Goal: Task Accomplishment & Management: Use online tool/utility

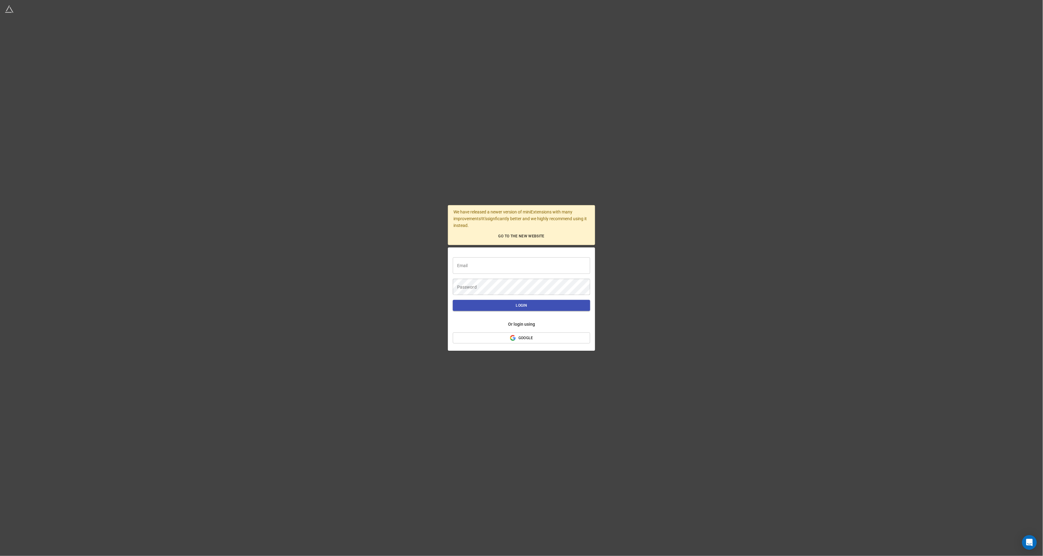
click at [536, 339] on span "Google" at bounding box center [522, 338] width 128 height 6
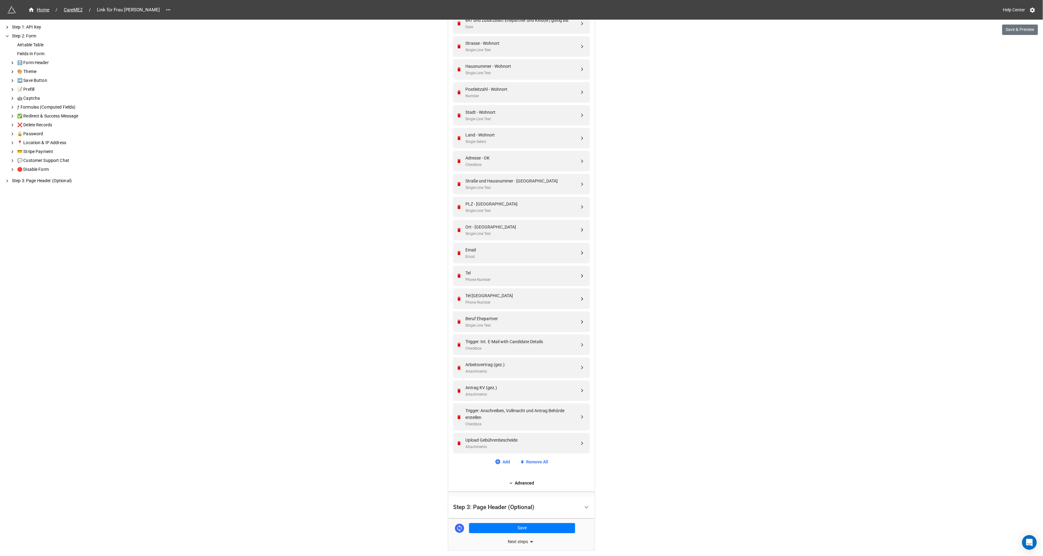
scroll to position [1901, 0]
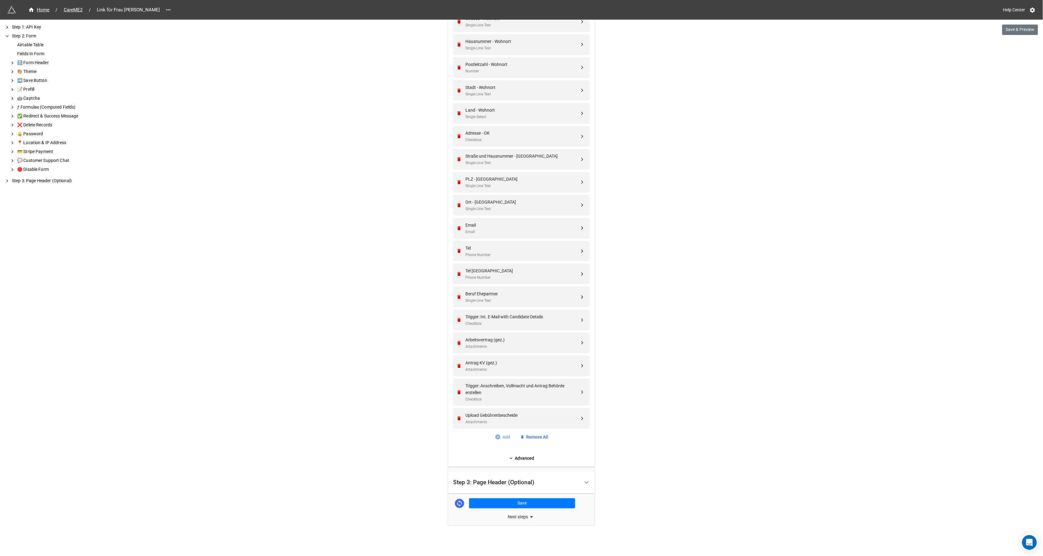
click at [503, 436] on link "Add" at bounding box center [503, 436] width 16 height 7
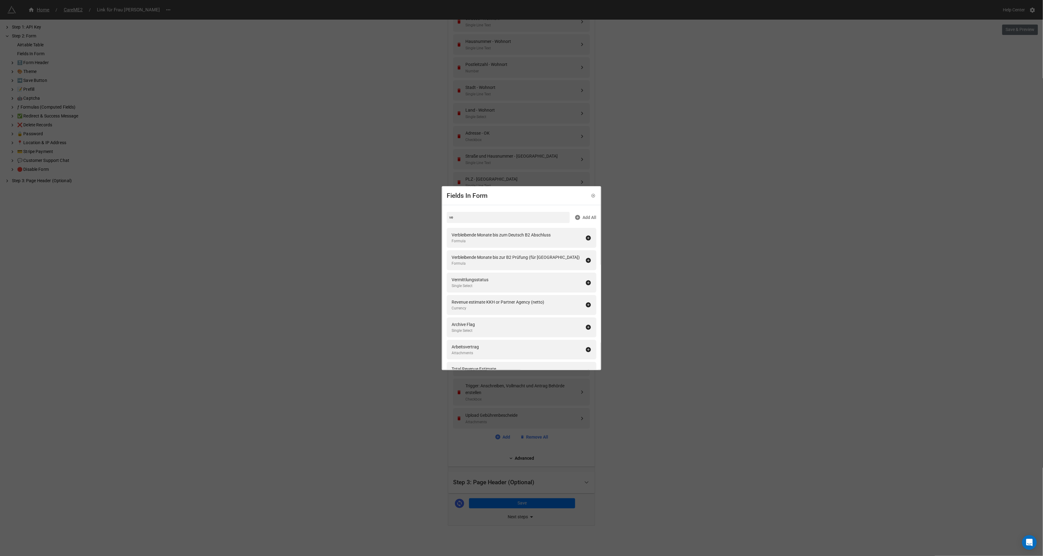
type input "v"
type input "fa"
click at [656, 234] on div "Fields In Form fa Add All Fachsprache (Pflege) - Zeiten Single Select Erfahrung…" at bounding box center [521, 278] width 1043 height 556
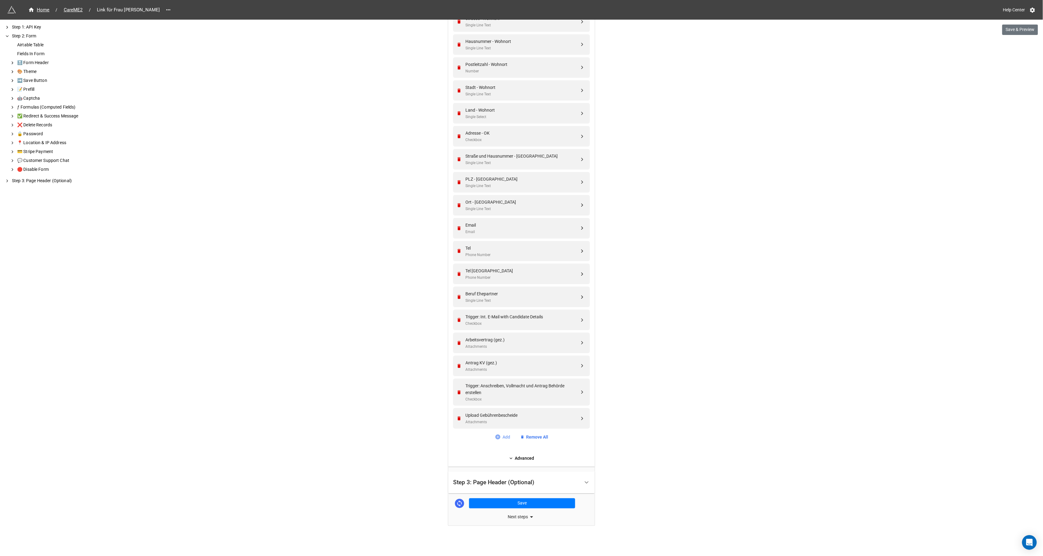
click at [503, 436] on link "Add" at bounding box center [503, 436] width 16 height 7
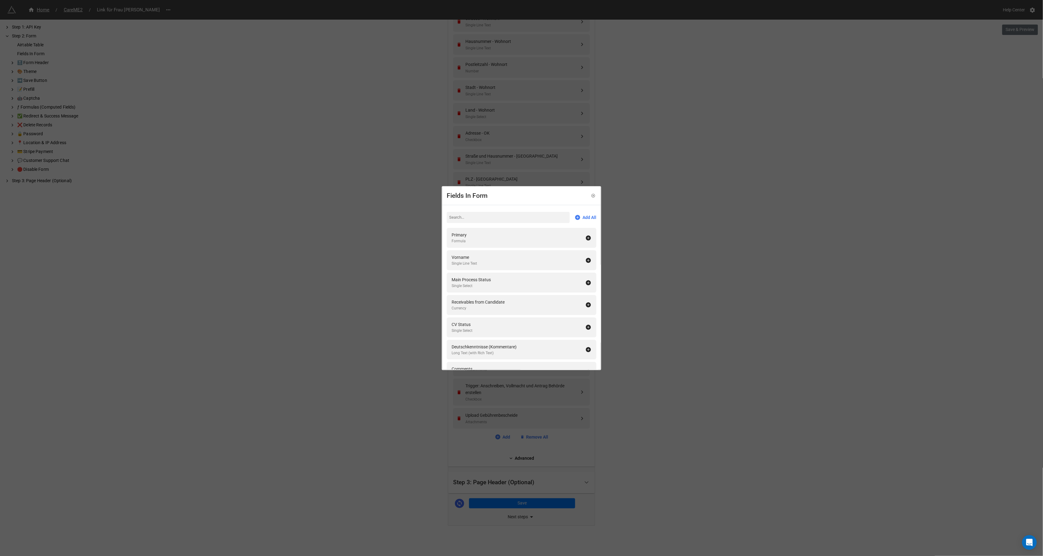
type input "v"
type input "f"
click at [591, 192] on link at bounding box center [593, 195] width 6 height 6
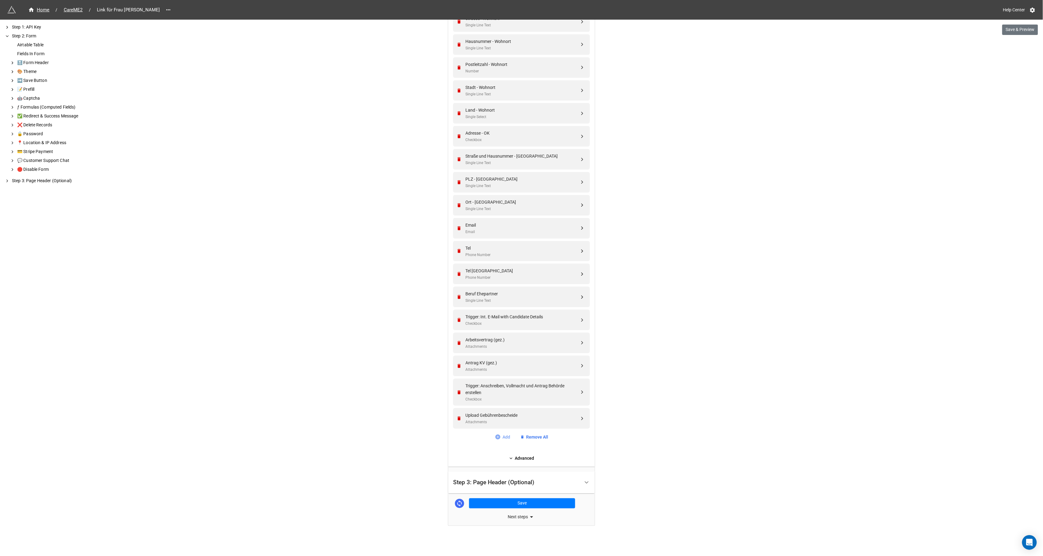
click at [506, 436] on link "Add" at bounding box center [503, 436] width 16 height 7
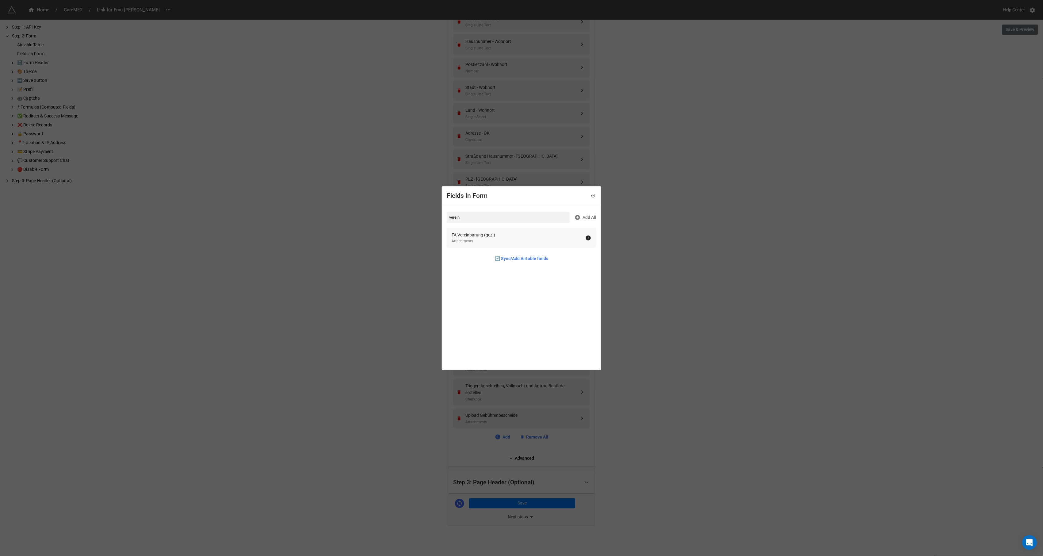
type input "verein"
click at [474, 234] on div "FA Vereinbarung (gez.)" at bounding box center [473, 234] width 44 height 7
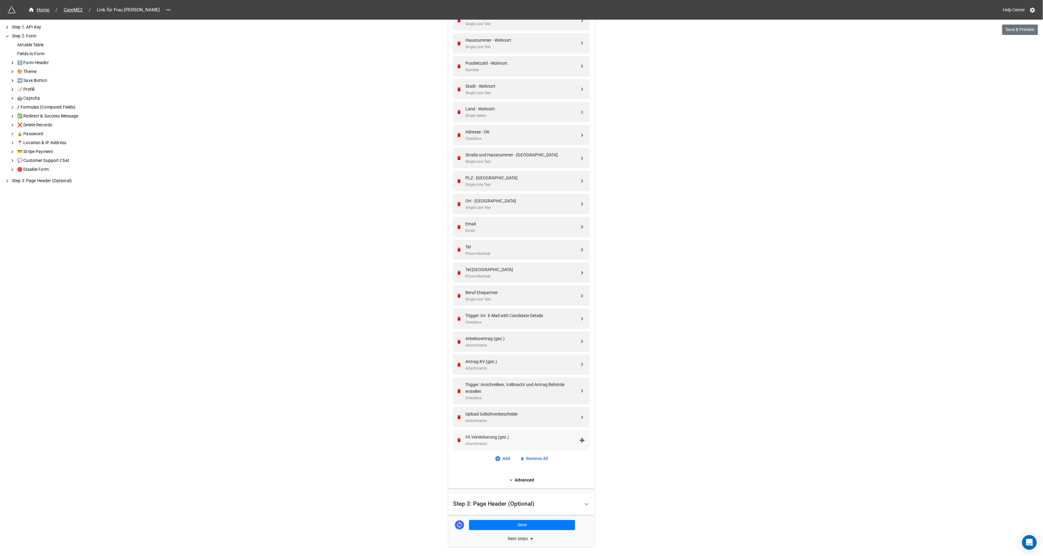
click at [509, 440] on div "FA Vereinbarung (gez.)" at bounding box center [522, 436] width 114 height 7
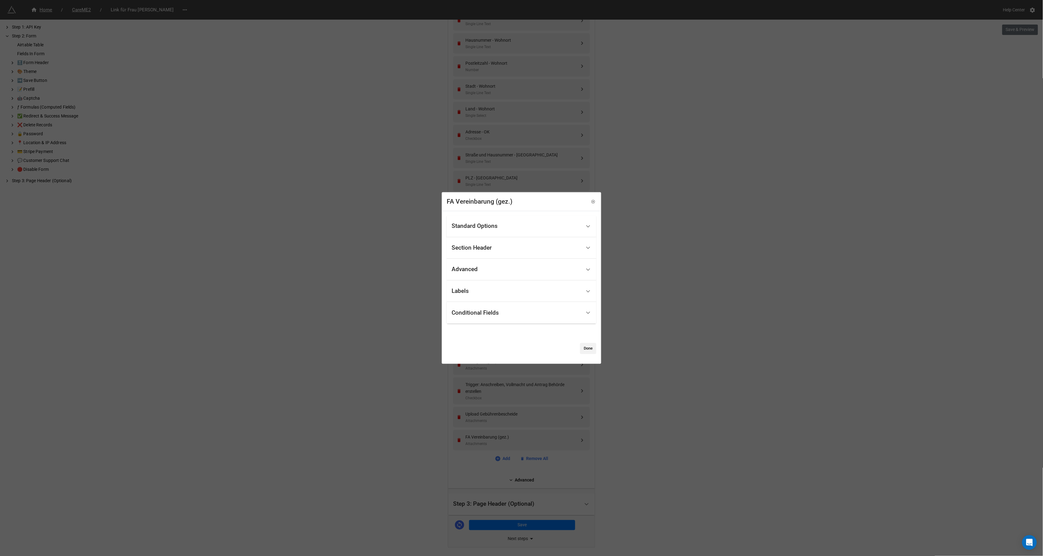
click at [481, 227] on div "Standard Options" at bounding box center [474, 226] width 46 height 6
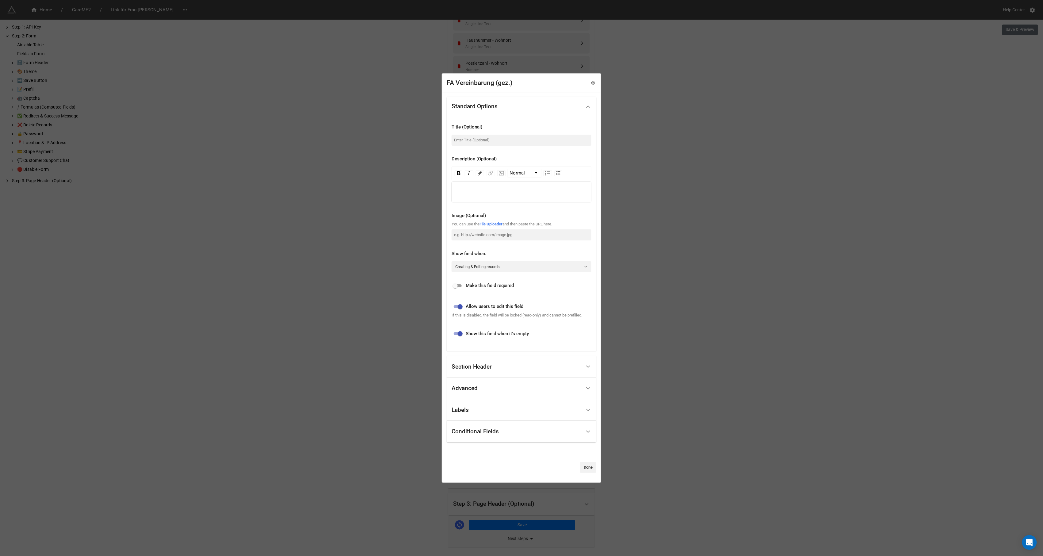
click at [481, 189] on div "rdw-editor" at bounding box center [522, 191] width 134 height 7
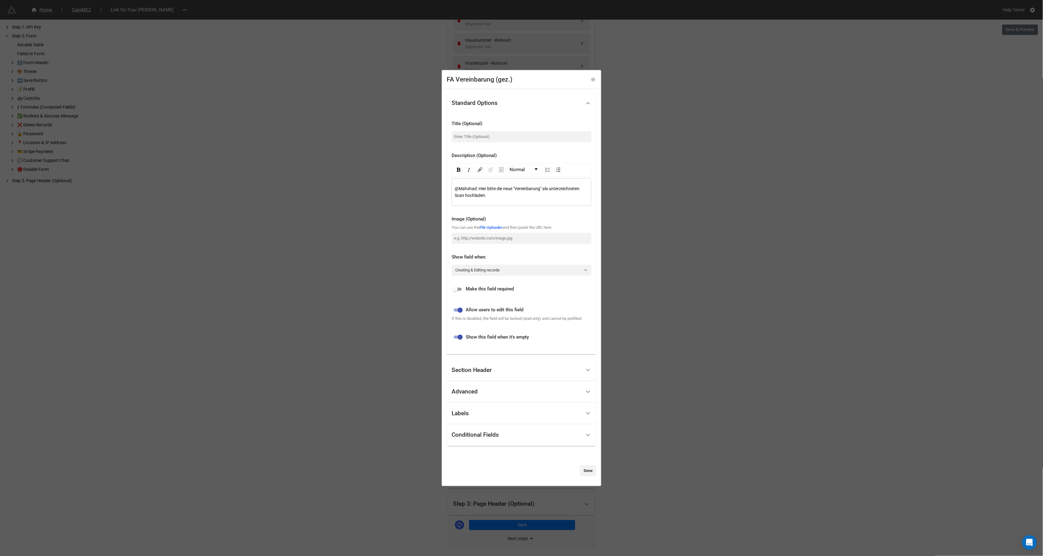
click at [497, 188] on span "@Mahshad: Hier bitte die neue "Vereinbarung" als unterzeichneten Scan hochladen." at bounding box center [518, 192] width 126 height 12
click at [588, 468] on link "Done" at bounding box center [588, 470] width 16 height 11
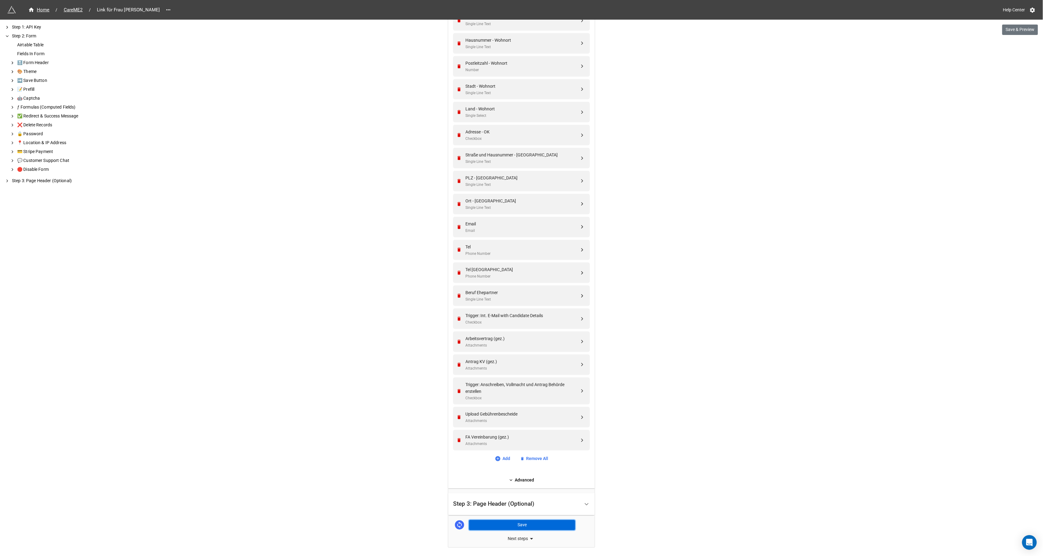
click at [525, 522] on button "Save" at bounding box center [522, 525] width 106 height 10
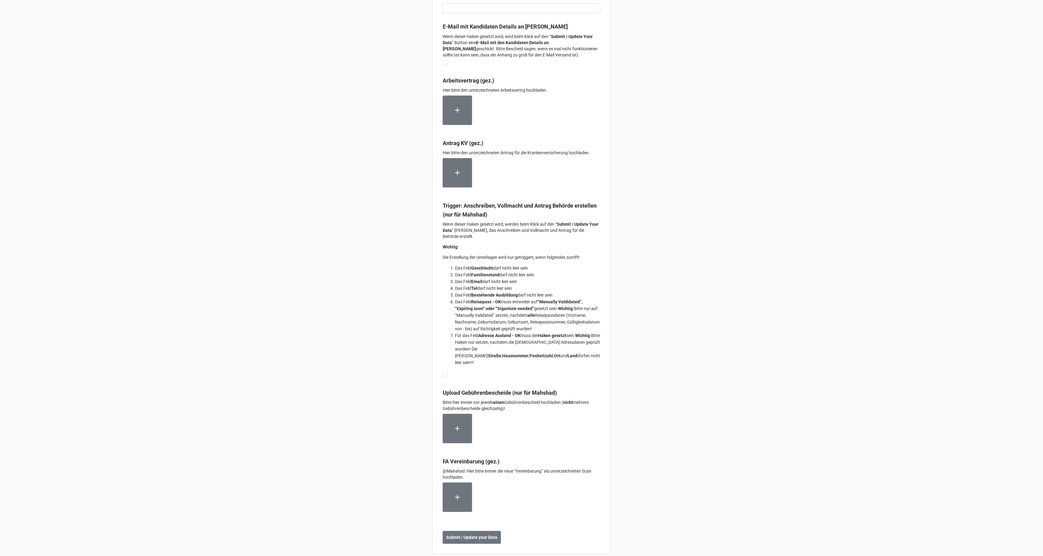
scroll to position [3931, 0]
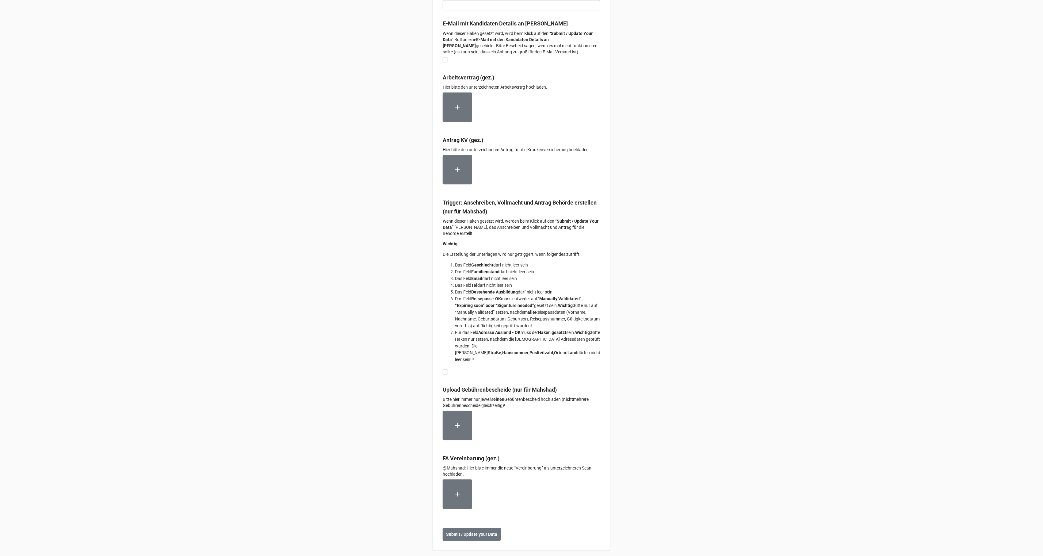
drag, startPoint x: 1007, startPoint y: 276, endPoint x: 1042, endPoint y: 261, distance: 38.8
